Goal: Task Accomplishment & Management: Manage account settings

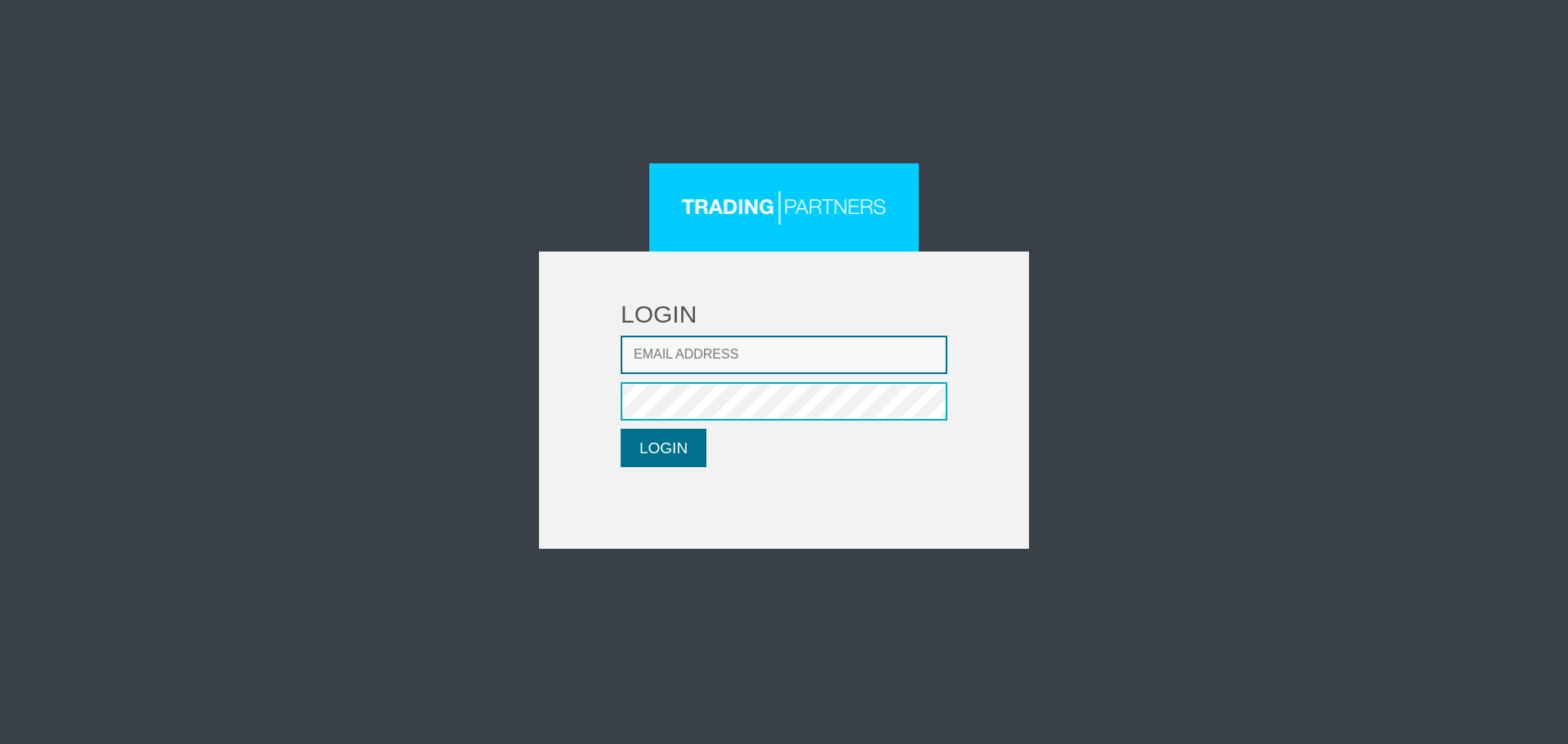
type input "CRousou@fxcess.com"
click at [643, 455] on button "LOGIN" at bounding box center [663, 447] width 86 height 38
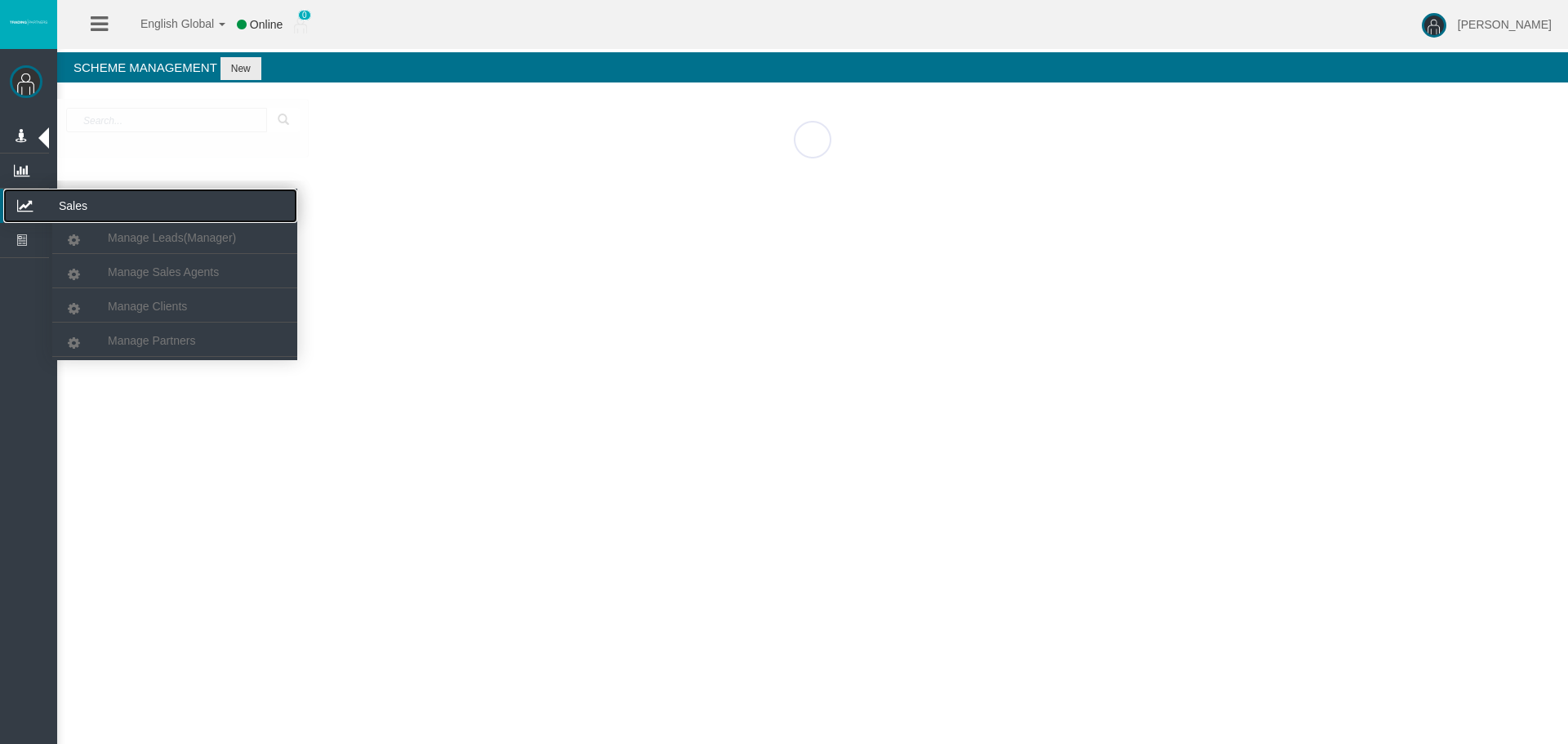
click at [24, 195] on icon at bounding box center [25, 206] width 43 height 34
click at [145, 304] on span "Manage Clients" at bounding box center [147, 306] width 79 height 13
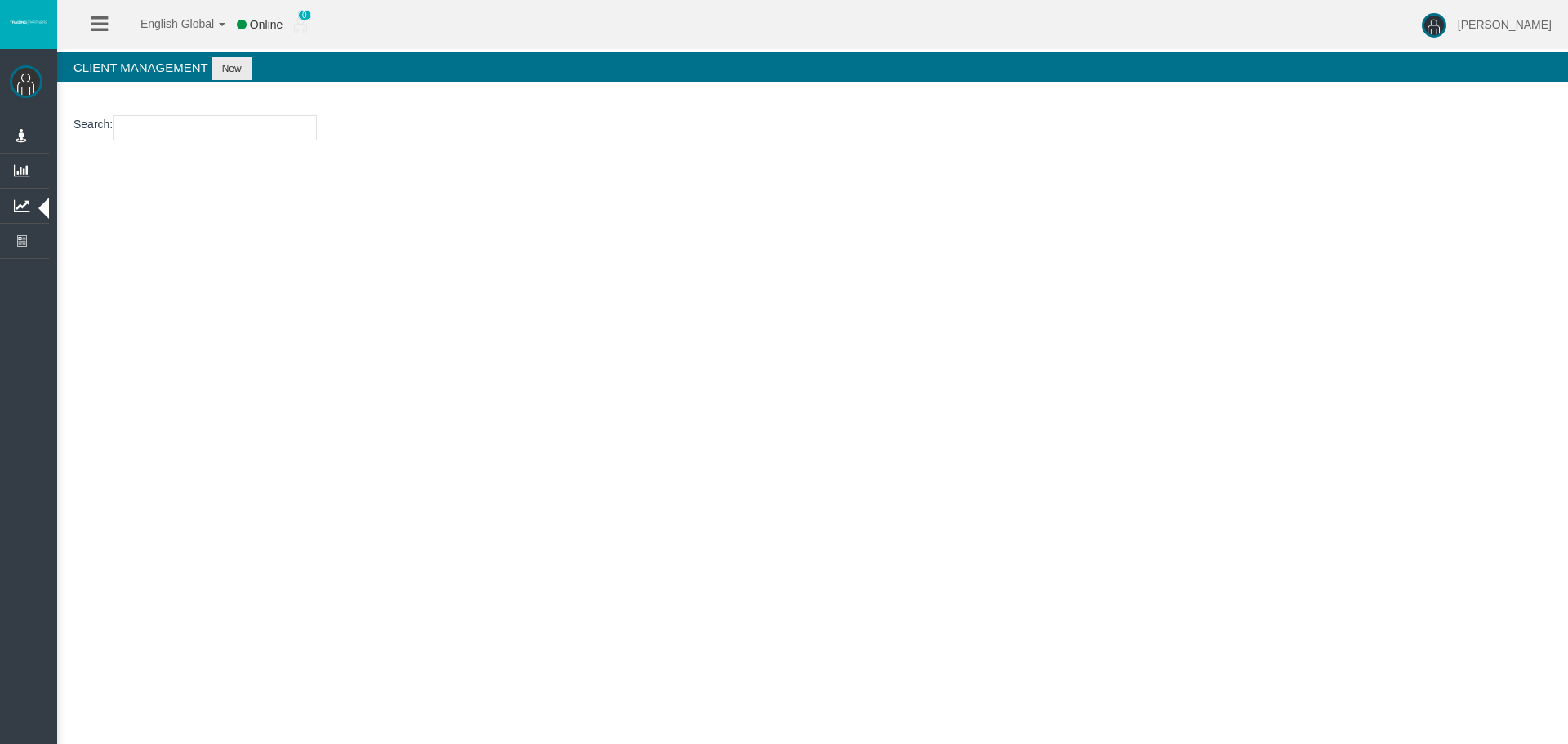
click at [161, 139] on input "number" at bounding box center [214, 128] width 204 height 25
paste input "71186630"
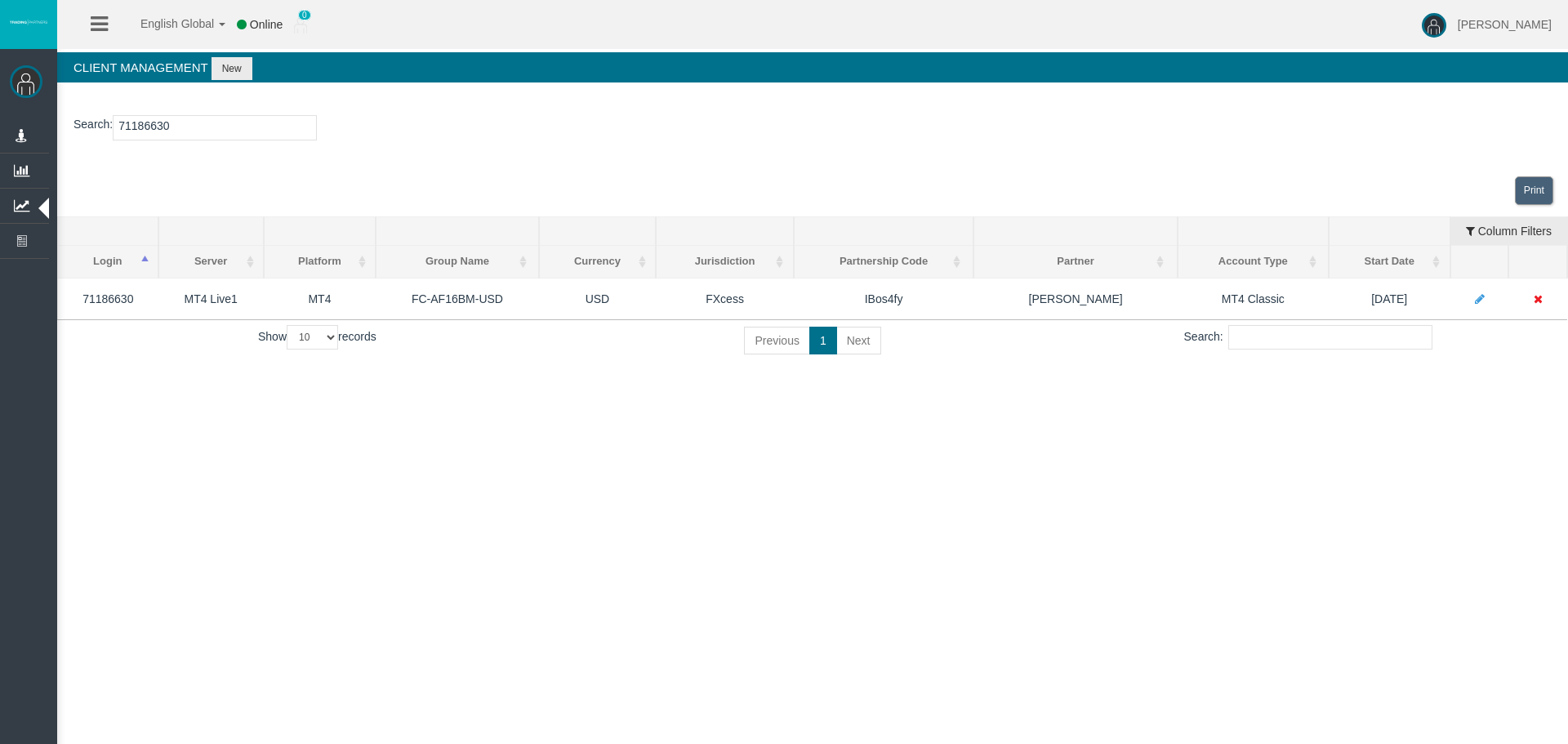
click at [143, 137] on input "71186630" at bounding box center [214, 128] width 204 height 25
click at [142, 132] on input "71186630" at bounding box center [214, 128] width 204 height 25
click at [142, 130] on input "71186630" at bounding box center [214, 128] width 204 height 25
paste input "0708"
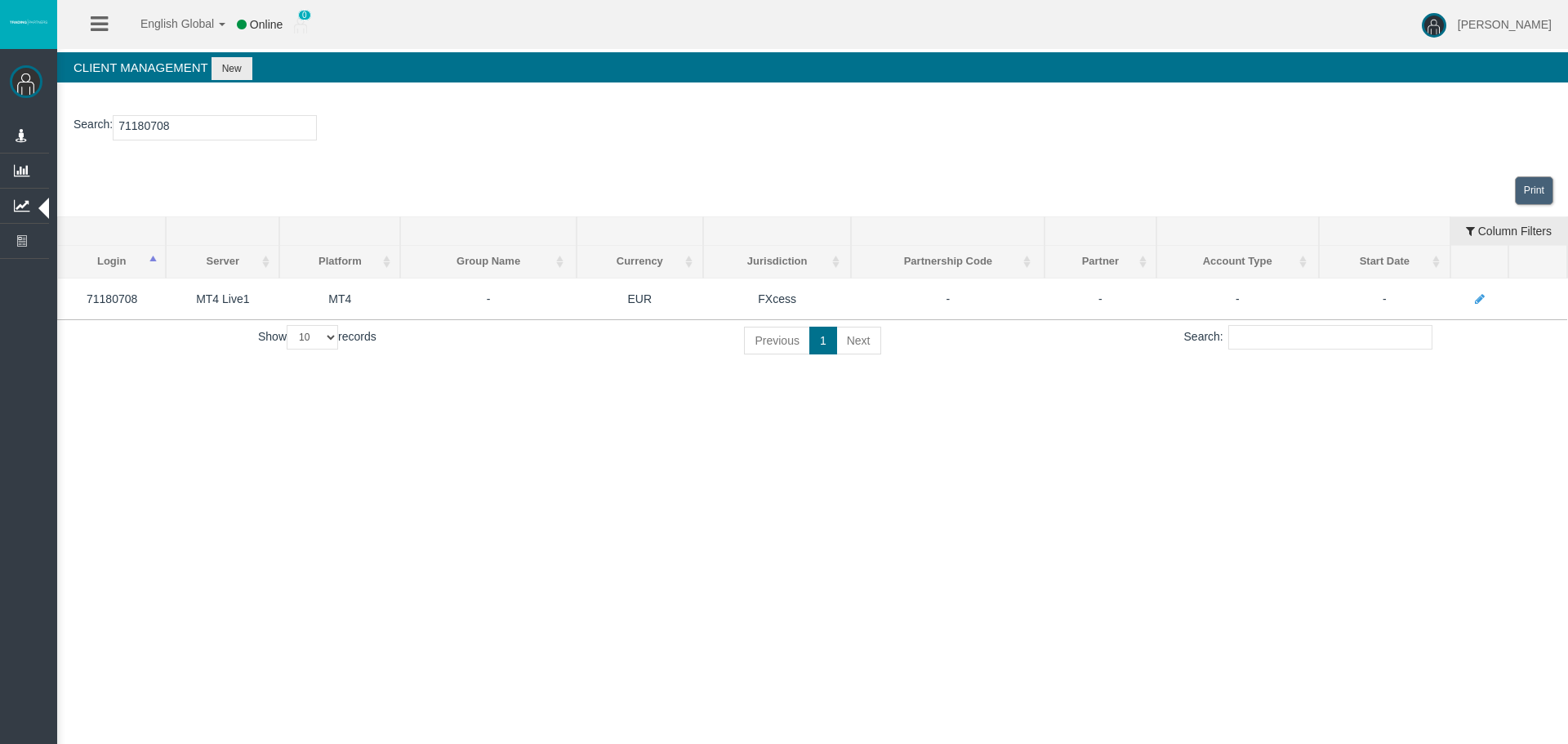
click at [139, 130] on input "71180708" at bounding box center [214, 128] width 204 height 25
click at [139, 128] on input "71180708" at bounding box center [214, 128] width 204 height 25
paste input "8471"
type input "71188471"
